Goal: Communication & Community: Answer question/provide support

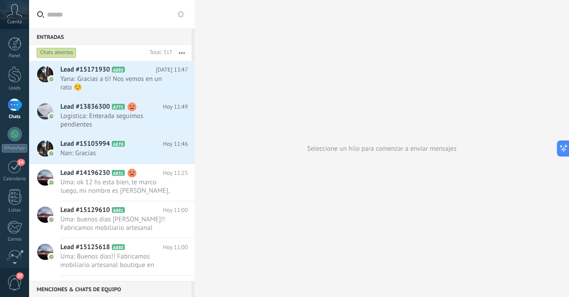
scroll to position [101, 0]
click at [143, 192] on span "Uma: ok 12 hs esta bien, te marco luego, mi nombre es [PERSON_NAME], un gusto!" at bounding box center [115, 186] width 111 height 17
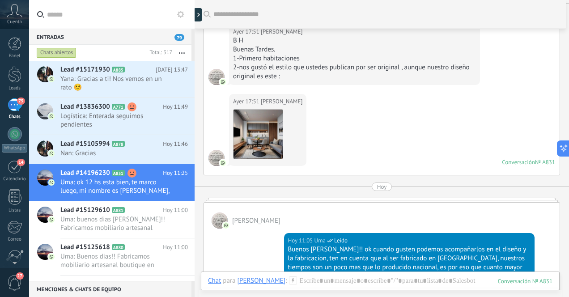
scroll to position [1088, 0]
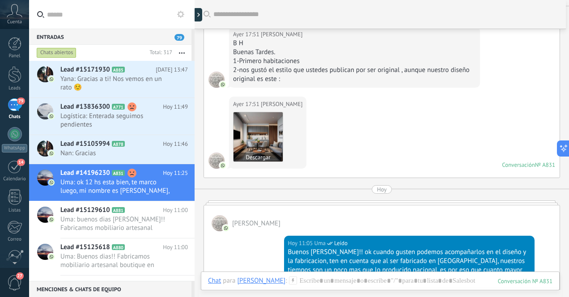
click at [257, 153] on button "Descargar" at bounding box center [258, 157] width 49 height 9
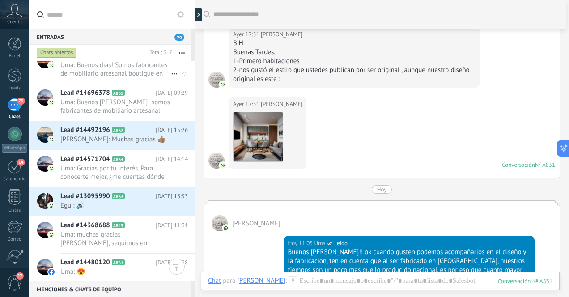
scroll to position [771, 0]
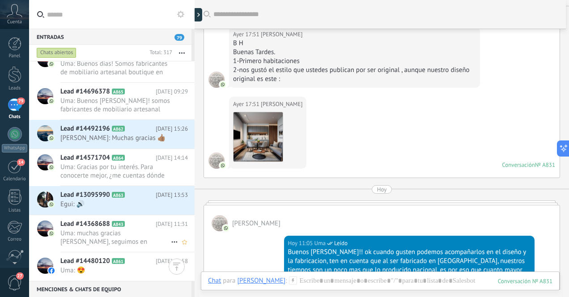
click at [132, 237] on span "Uma: muchas gracias [PERSON_NAME], seguimos en contacto" at bounding box center [115, 237] width 111 height 17
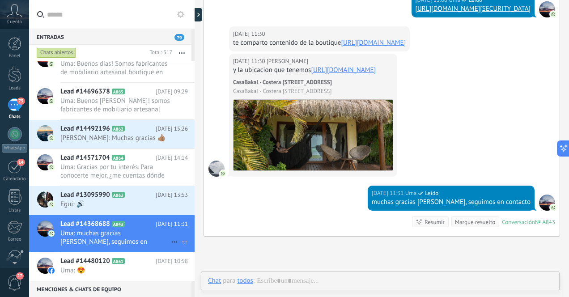
scroll to position [849, 0]
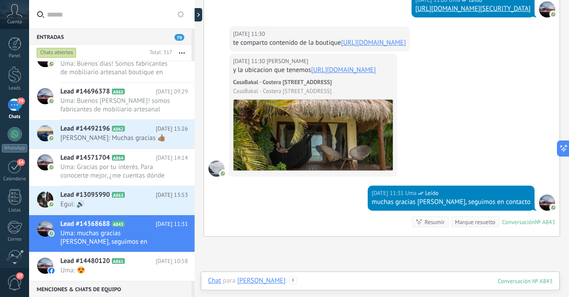
click at [349, 281] on div at bounding box center [380, 289] width 345 height 27
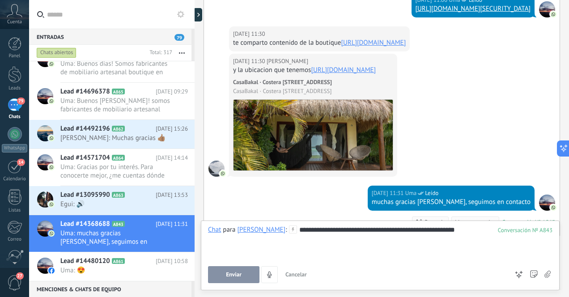
click at [243, 273] on button "Enviar" at bounding box center [233, 274] width 51 height 17
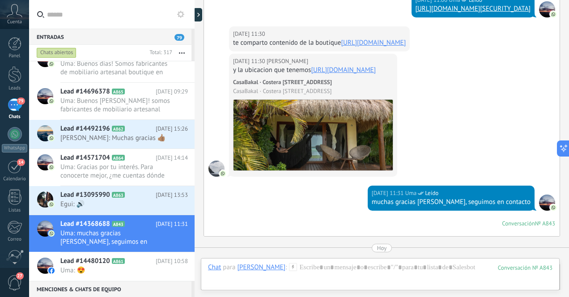
scroll to position [995, 0]
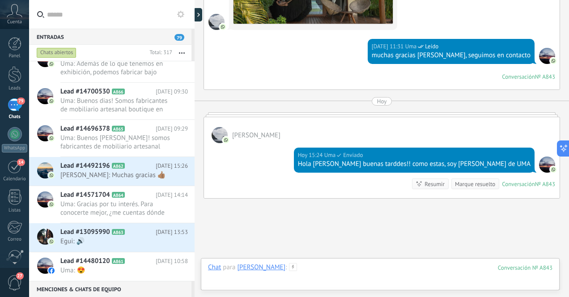
click at [351, 271] on div at bounding box center [380, 276] width 345 height 27
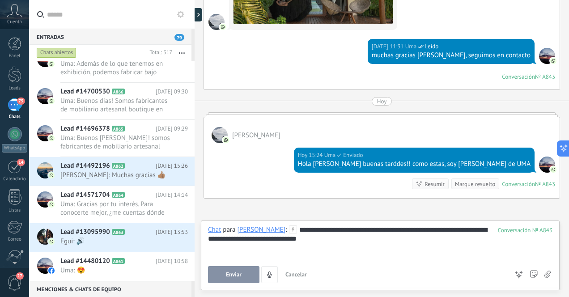
click at [242, 274] on button "Enviar" at bounding box center [233, 274] width 51 height 17
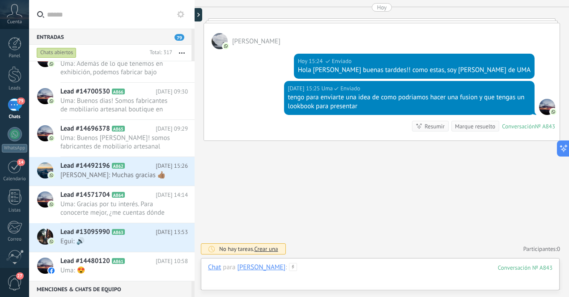
click at [307, 278] on div at bounding box center [380, 276] width 345 height 27
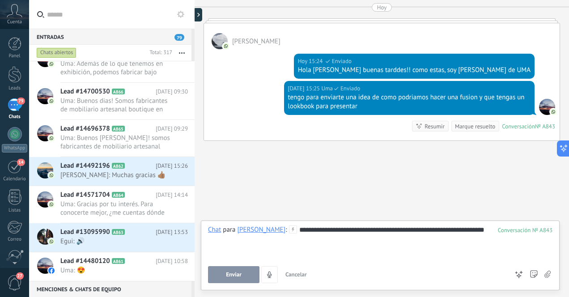
click at [245, 274] on button "Enviar" at bounding box center [233, 274] width 51 height 17
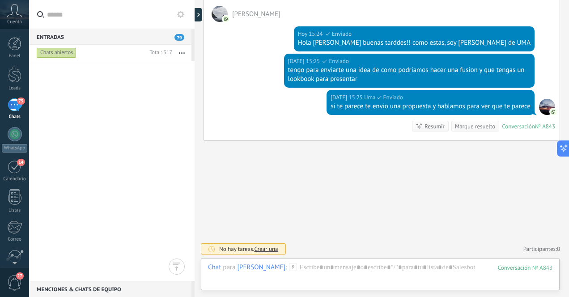
scroll to position [0, 0]
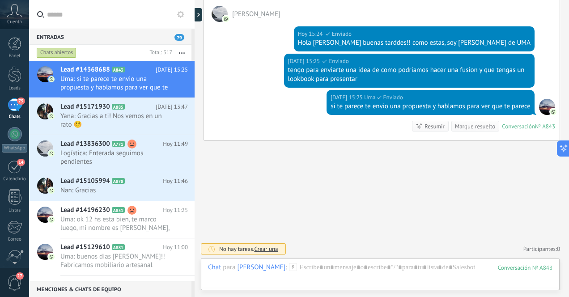
click at [14, 113] on link "79 Chats" at bounding box center [14, 108] width 29 height 21
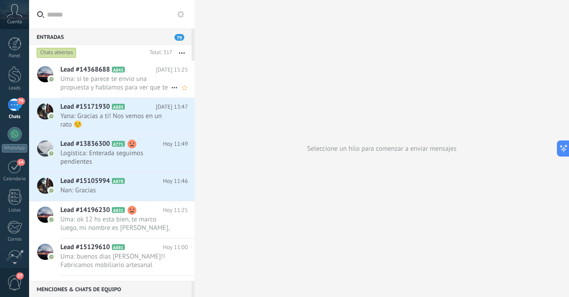
click at [93, 89] on span "Uma: si te parece te envio una propuesta y hablamos para ver que te parece" at bounding box center [115, 83] width 111 height 17
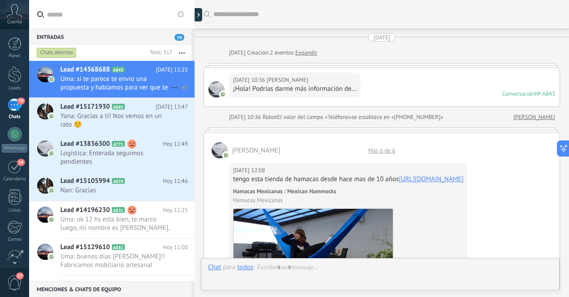
scroll to position [1168, 0]
